Goal: Communication & Community: Share content

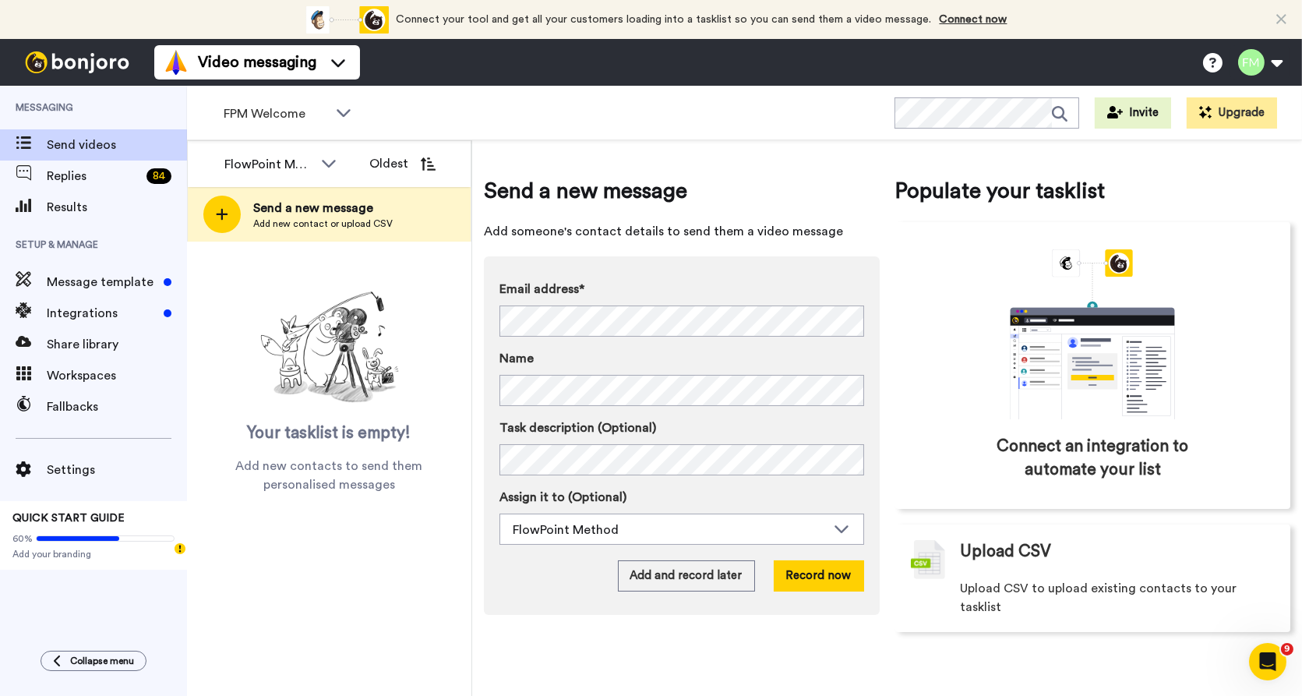
click at [670, 476] on div "Task description (Optional) Assign it to (Optional) FlowPoint Method FlowPoint …" at bounding box center [682, 482] width 365 height 126
click at [822, 567] on button "Record now" at bounding box center [819, 575] width 90 height 31
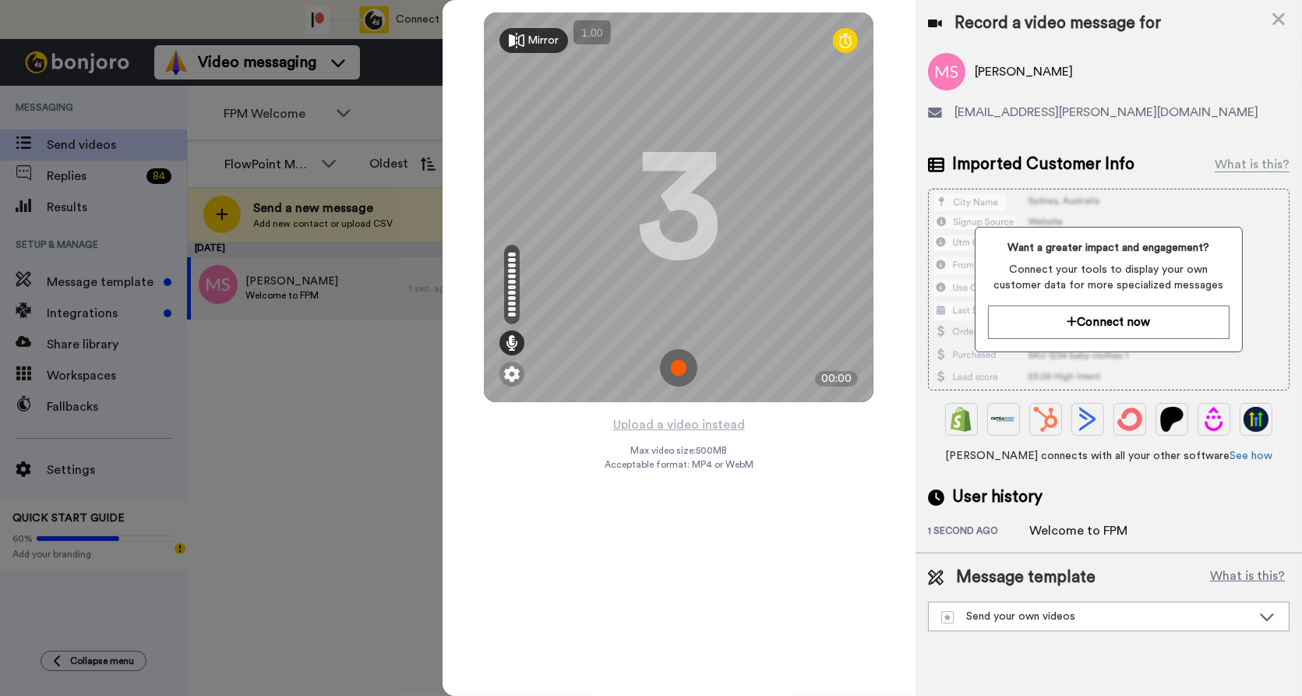
click at [679, 363] on img at bounding box center [678, 367] width 37 height 37
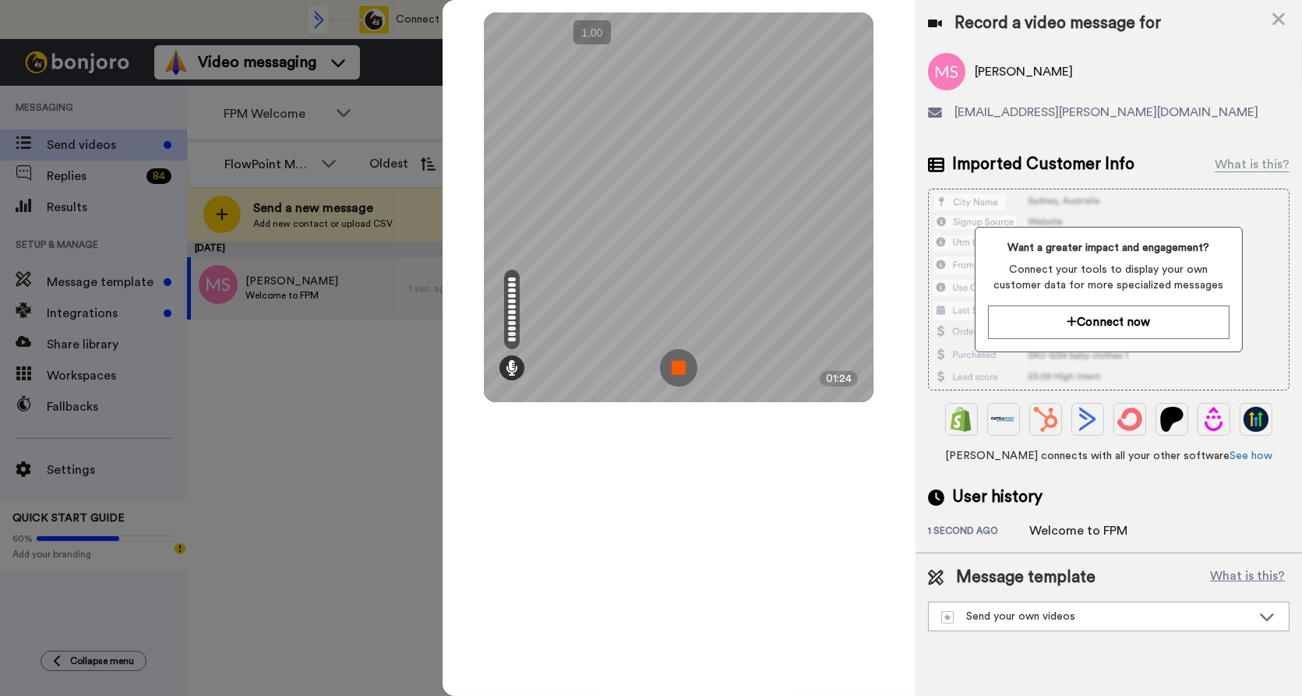
click at [687, 366] on img at bounding box center [678, 367] width 37 height 37
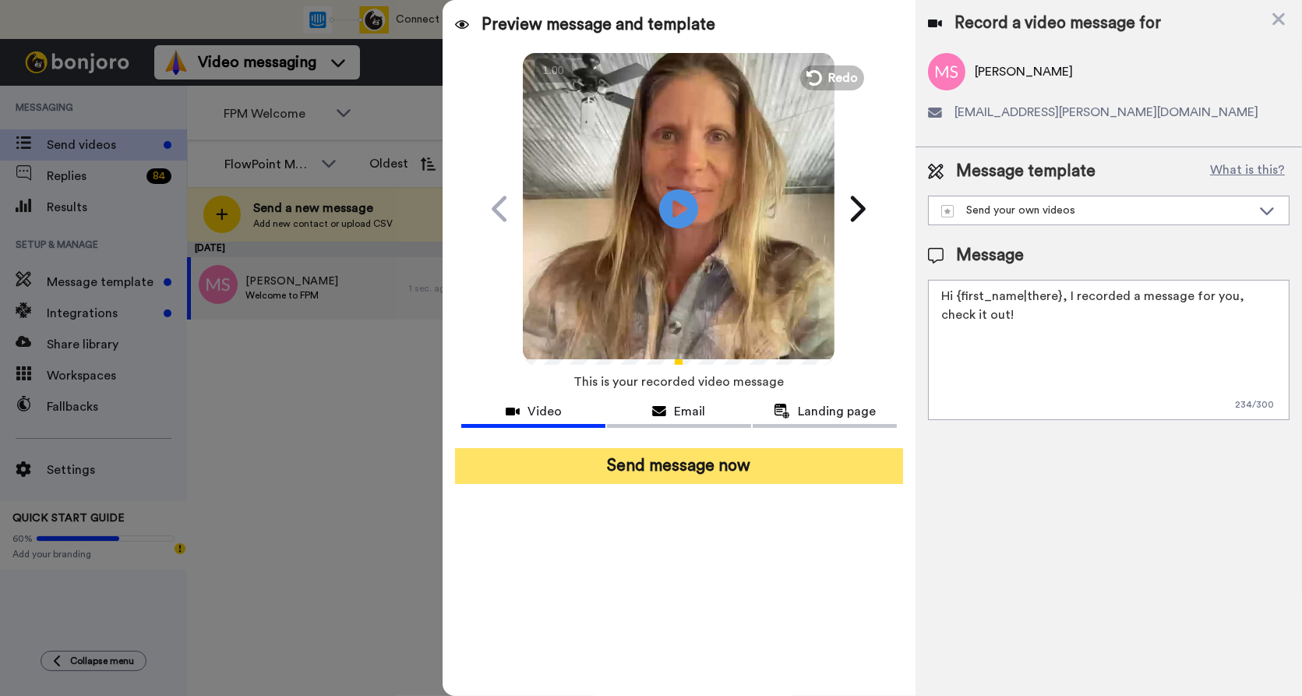
click at [696, 465] on button "Send message now" at bounding box center [679, 466] width 448 height 36
